Goal: Transaction & Acquisition: Obtain resource

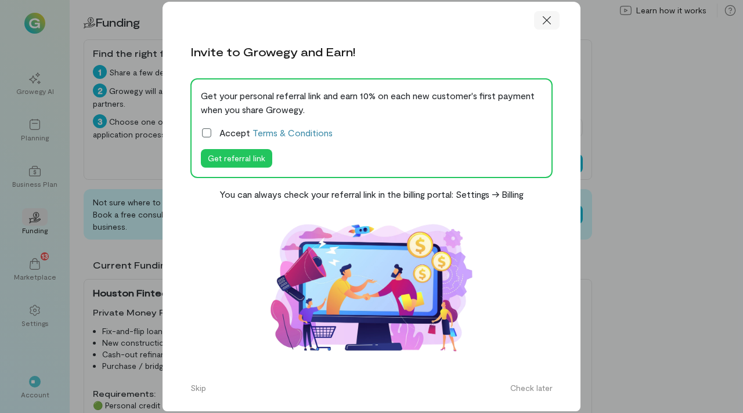
click at [549, 20] on icon at bounding box center [547, 21] width 12 height 12
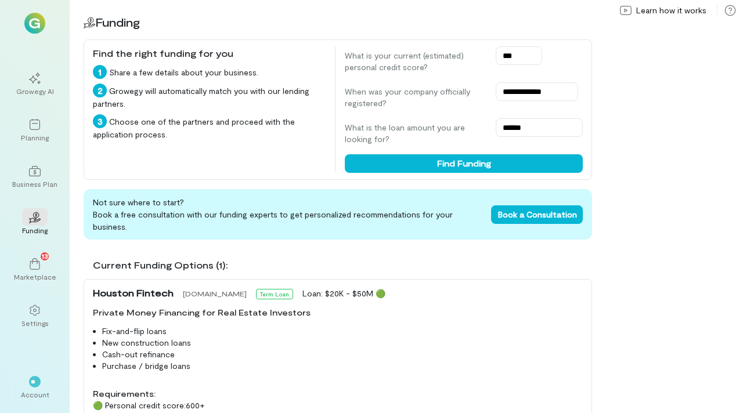
click at [639, 182] on div "**********" at bounding box center [406, 206] width 673 height 413
click at [660, 245] on div "**********" at bounding box center [406, 206] width 673 height 413
click at [295, 360] on li "Purchase / bridge loans" at bounding box center [342, 366] width 480 height 12
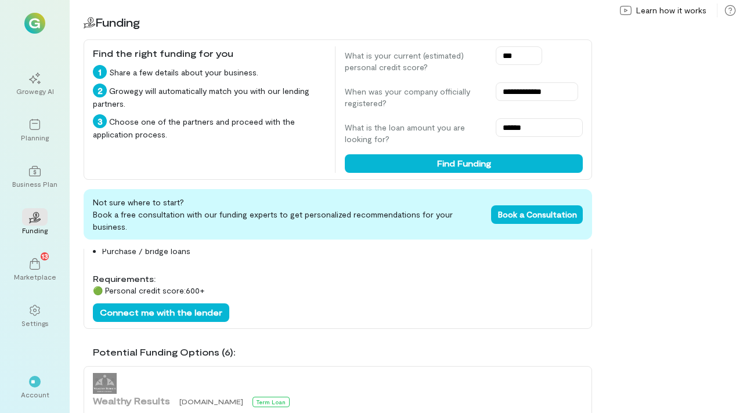
scroll to position [70, 0]
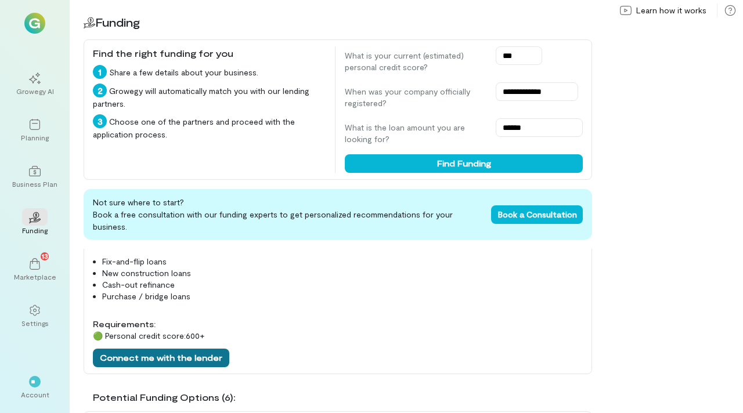
click at [128, 349] on button "Connect me with the lender" at bounding box center [161, 358] width 136 height 19
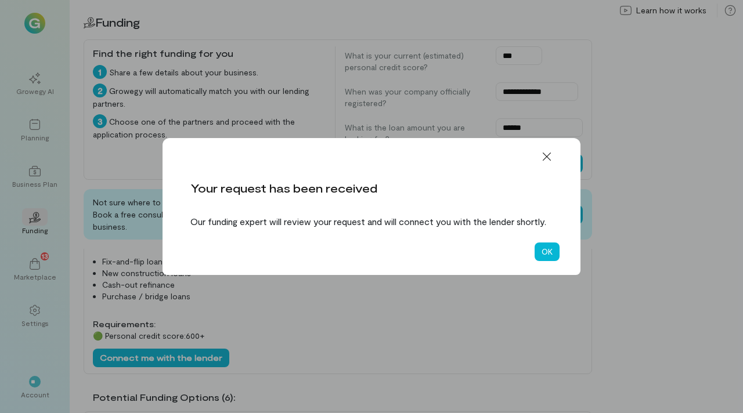
click at [530, 256] on div "OK" at bounding box center [371, 252] width 418 height 46
click at [544, 261] on button "OK" at bounding box center [546, 252] width 25 height 19
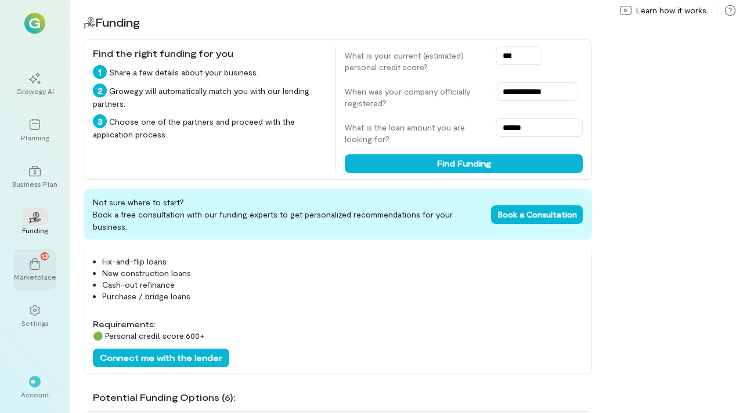
click at [33, 261] on icon at bounding box center [35, 264] width 10 height 12
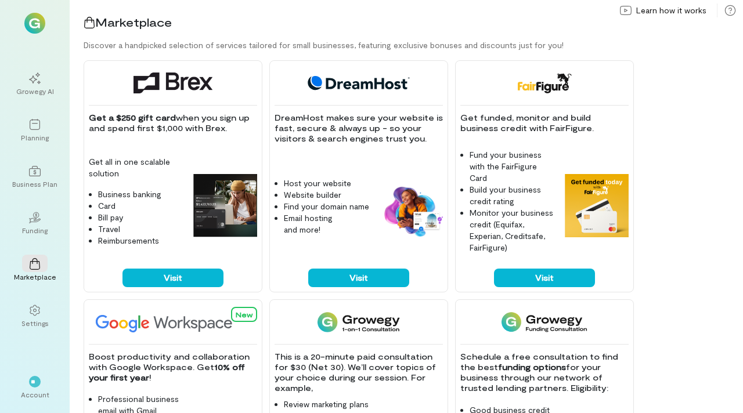
click at [632, 155] on div "Get funded, monitor and build business credit with FairFigure. Fund your busine…" at bounding box center [544, 176] width 179 height 232
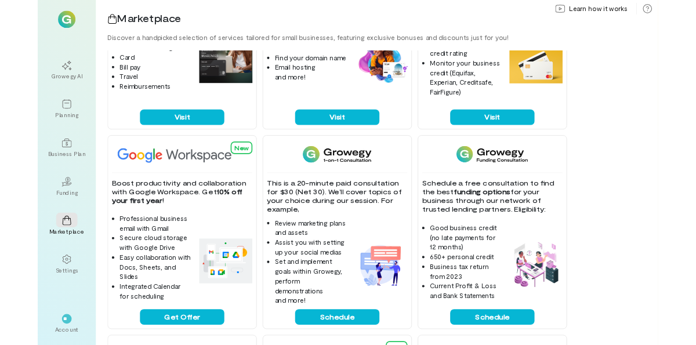
scroll to position [139, 0]
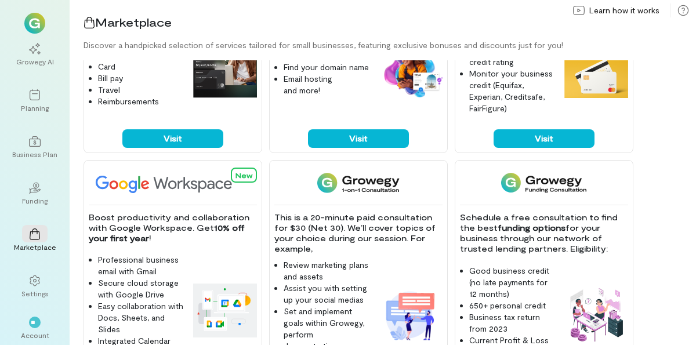
click at [671, 211] on div "Get a $250 gift card when you sign up and spend first $1,000 with Brex. Get all…" at bounding box center [390, 202] width 613 height 285
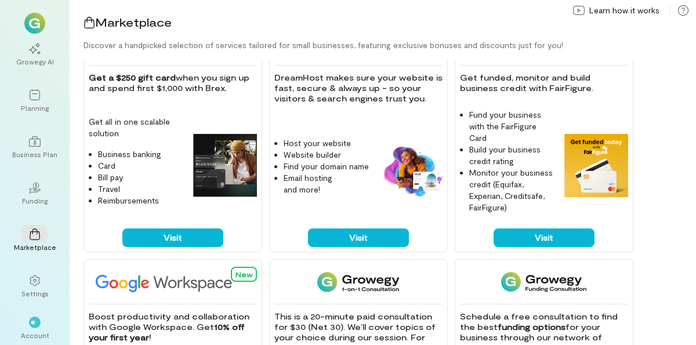
scroll to position [0, 0]
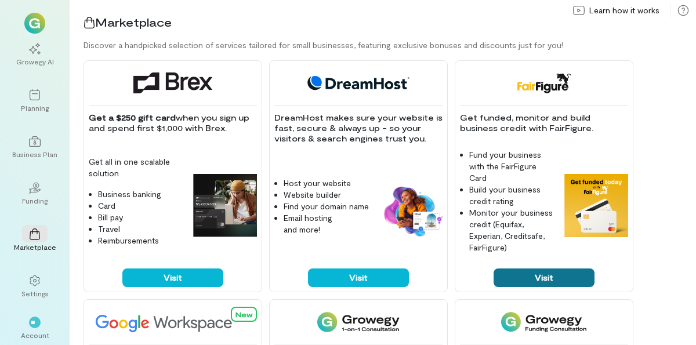
click at [519, 281] on button "Visit" at bounding box center [544, 278] width 101 height 19
